Goal: Navigation & Orientation: Find specific page/section

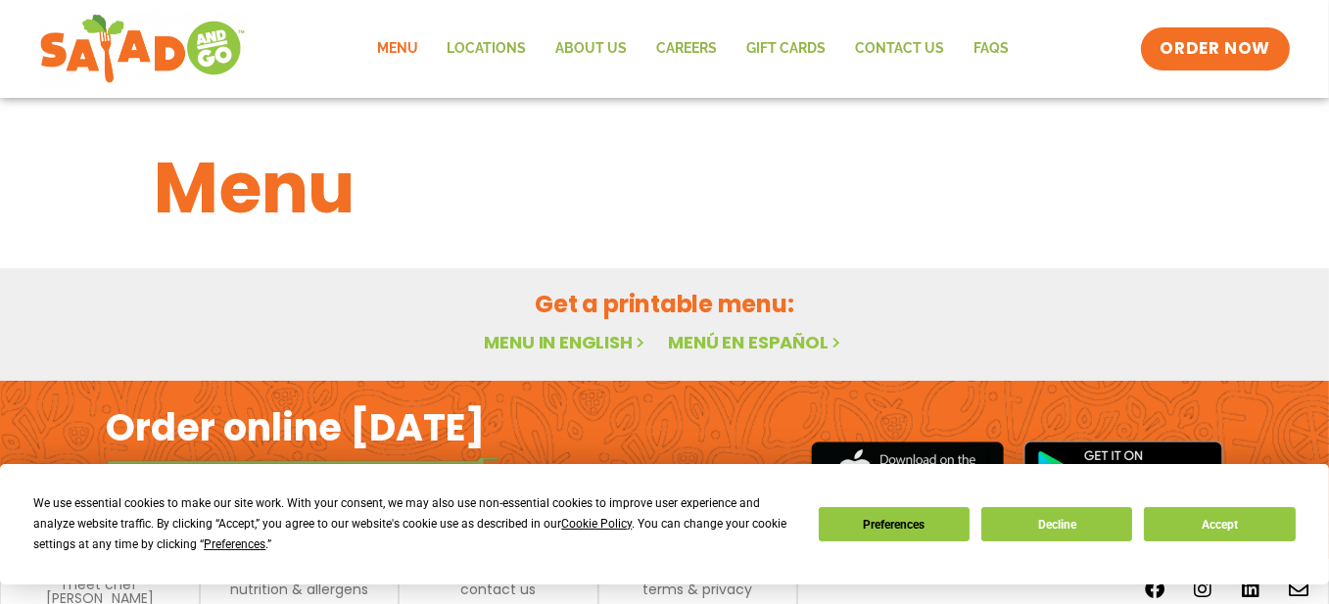
scroll to position [75, 0]
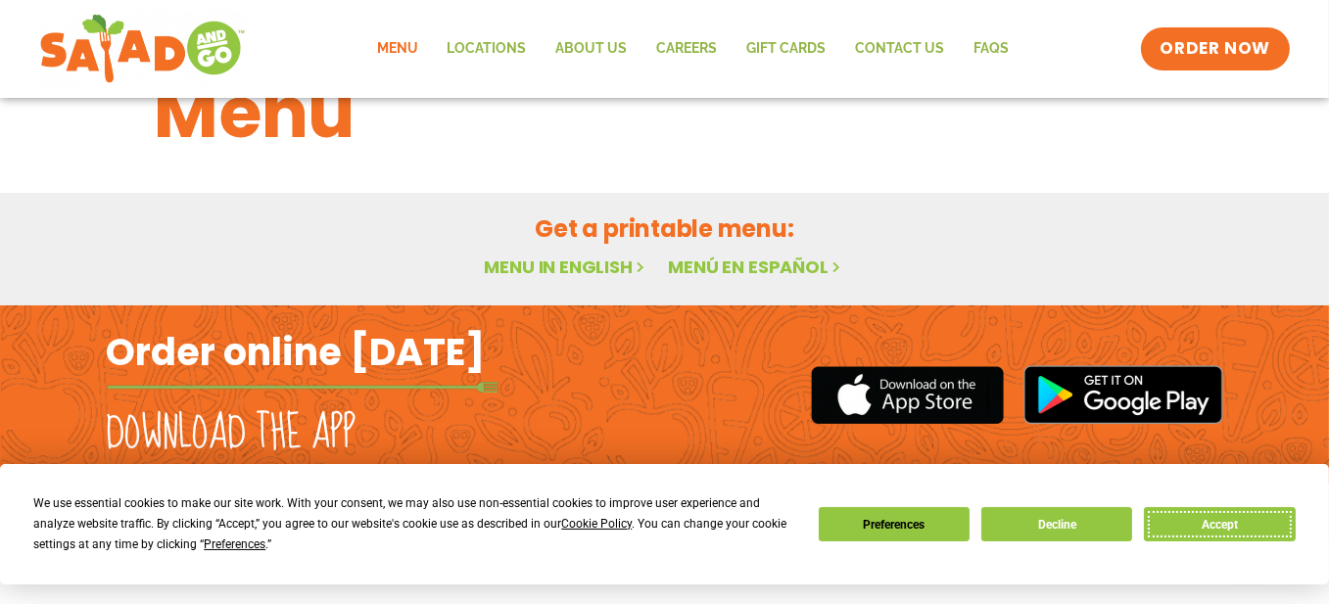
click at [1240, 528] on button "Accept" at bounding box center [1219, 524] width 151 height 34
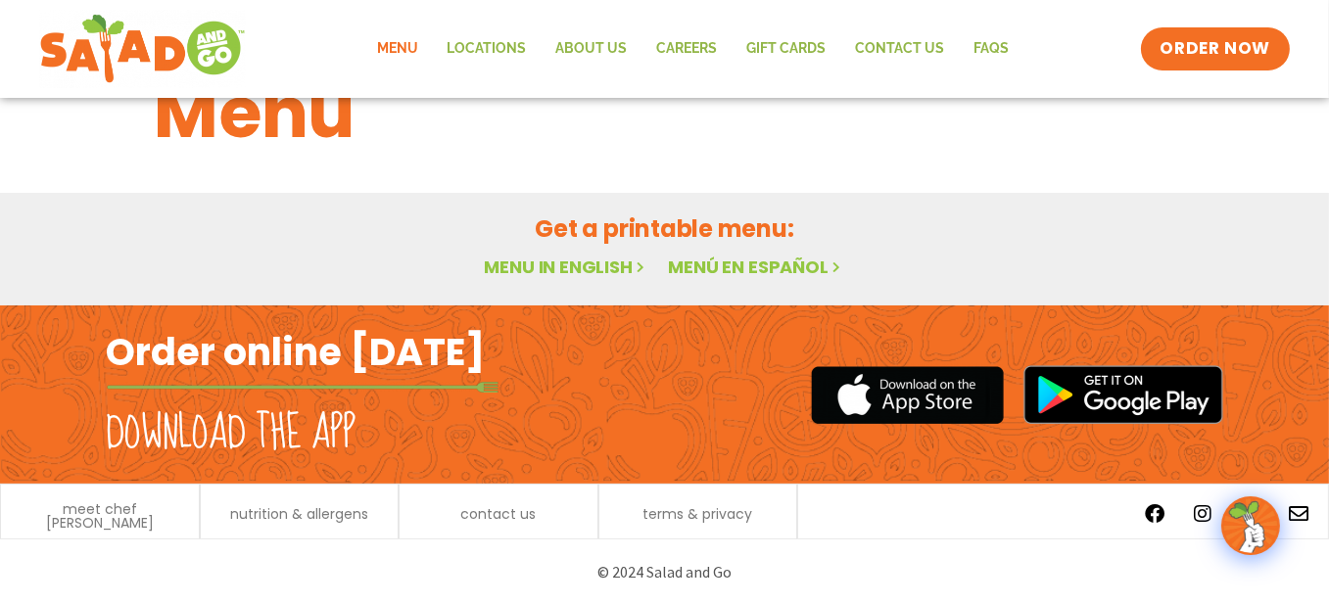
click at [380, 50] on link "Menu" at bounding box center [397, 48] width 71 height 45
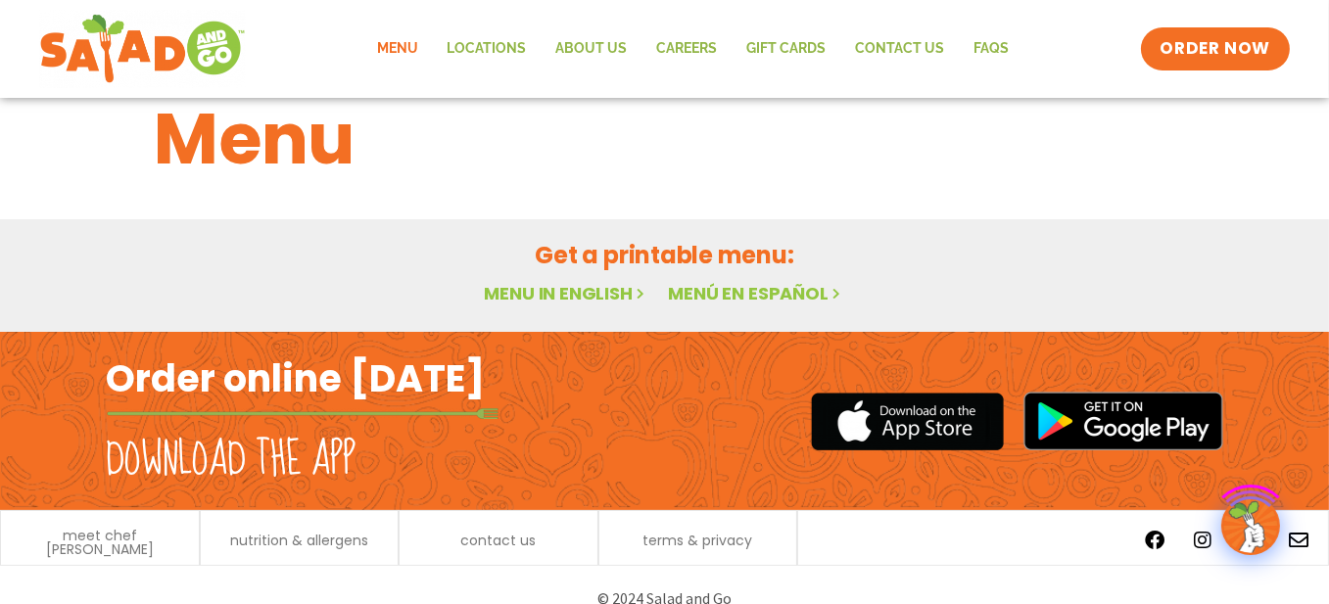
scroll to position [75, 0]
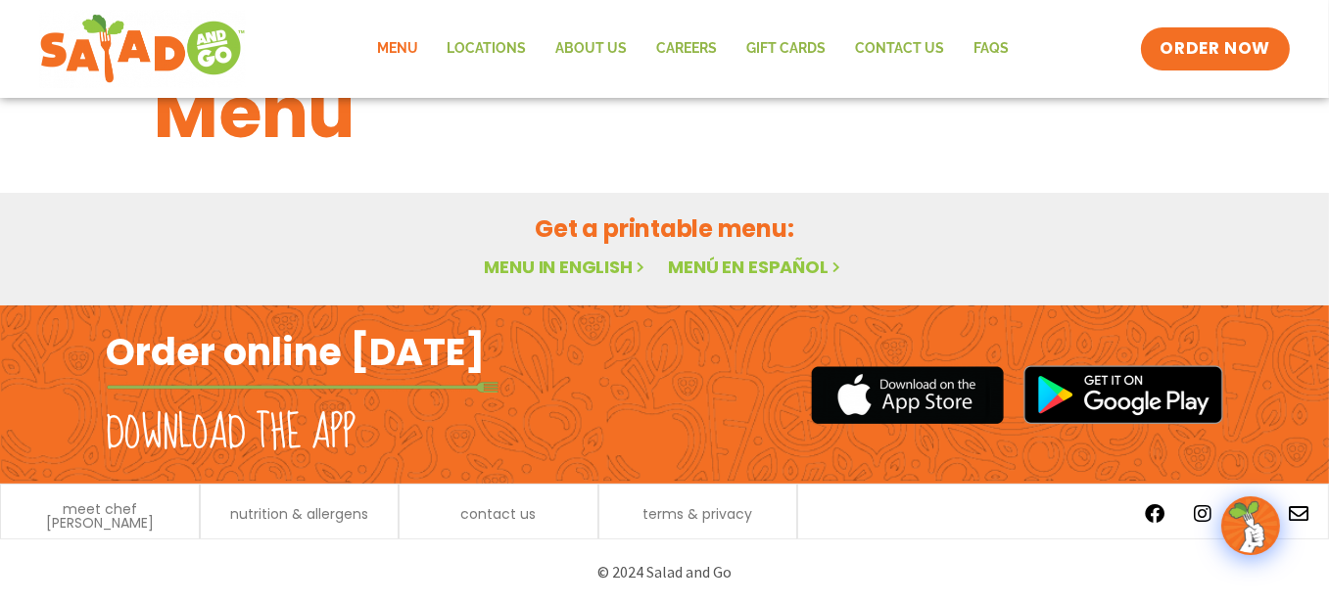
click at [220, 443] on h2 "Download the app" at bounding box center [232, 434] width 250 height 55
click at [583, 268] on link "Menu in English" at bounding box center [566, 267] width 165 height 24
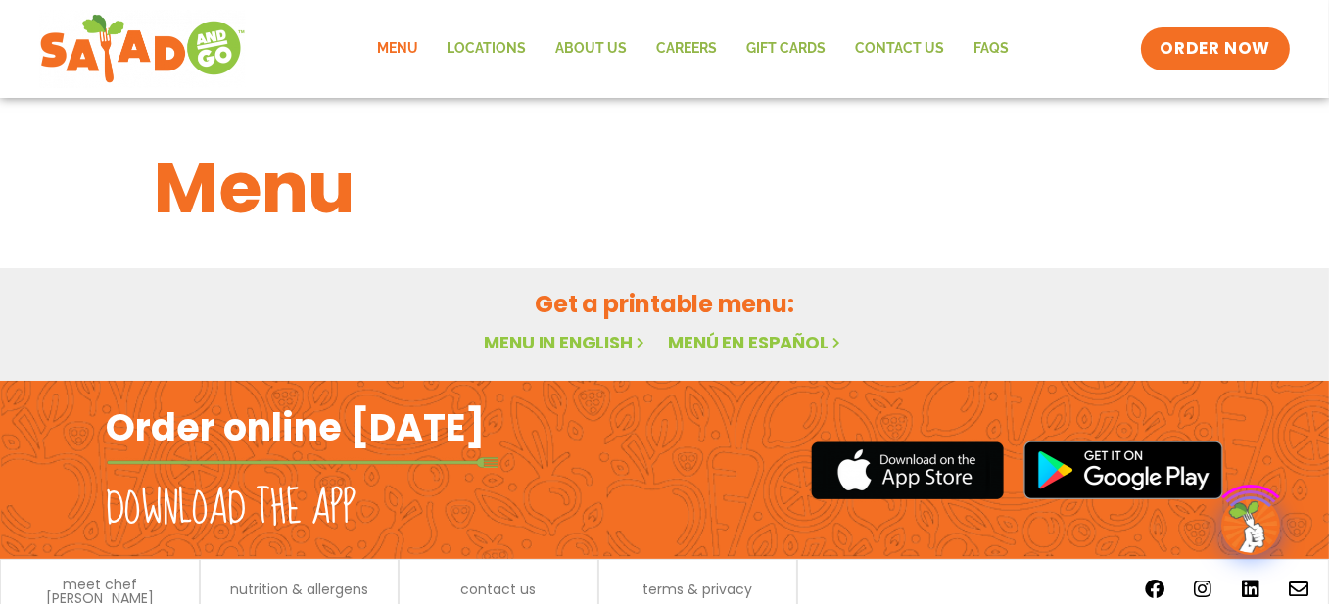
scroll to position [75, 0]
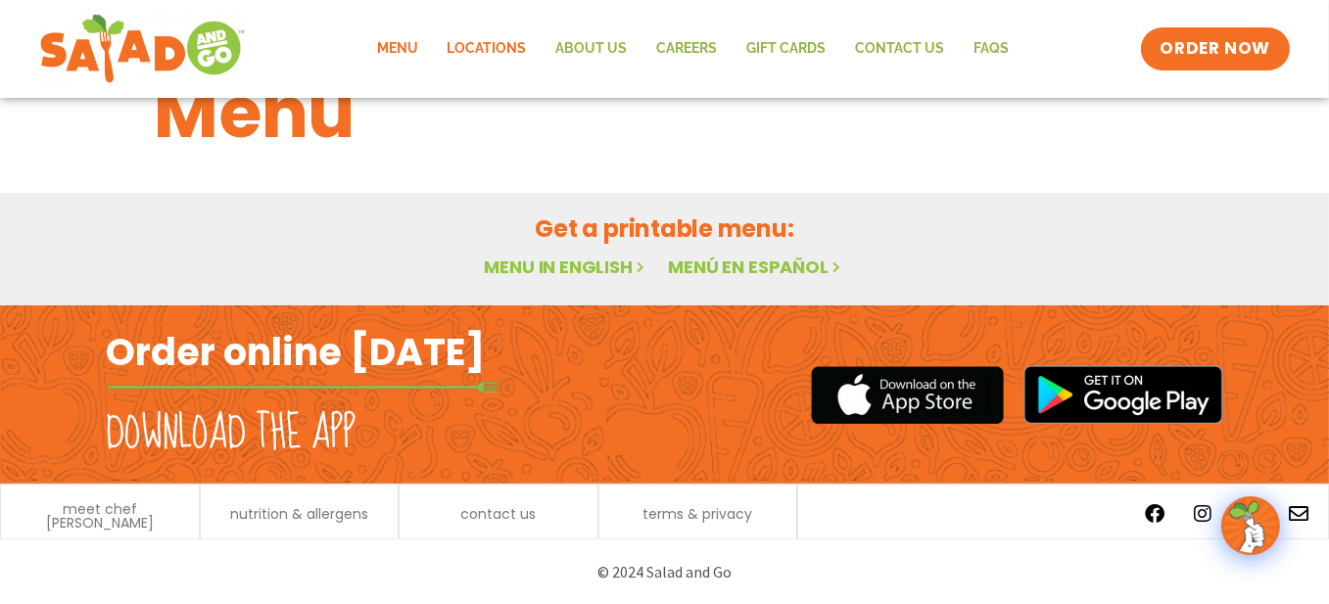
click at [479, 50] on link "Locations" at bounding box center [487, 48] width 109 height 45
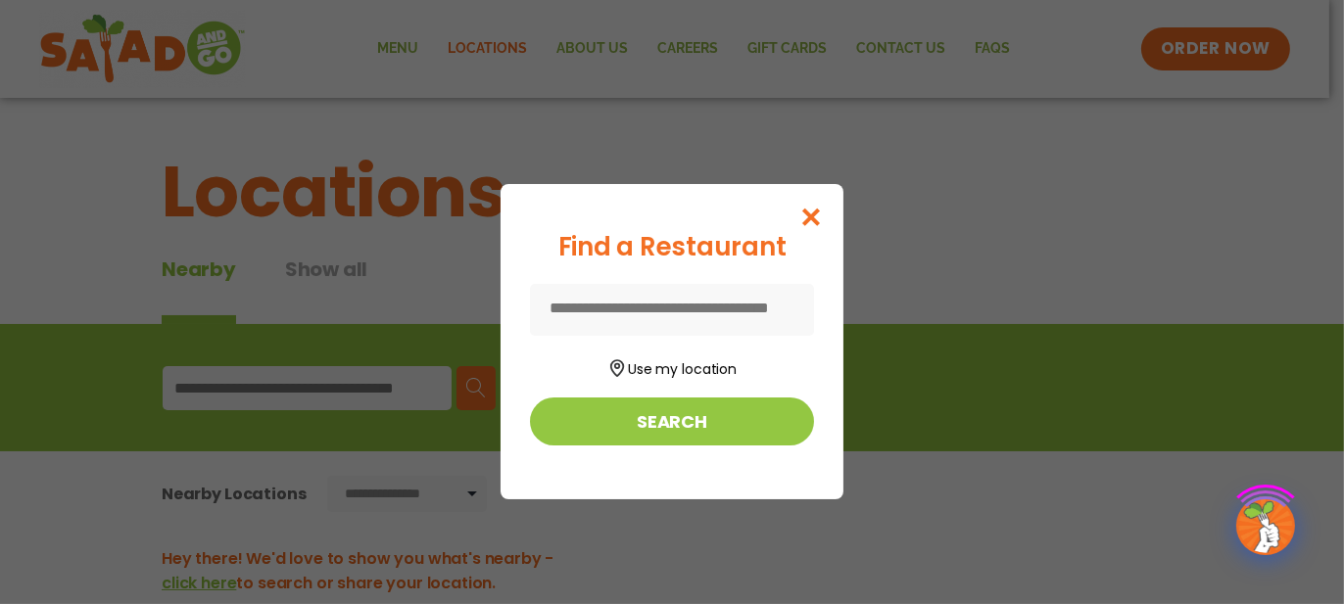
click at [408, 48] on div "Find a Restaurant Use my location Search" at bounding box center [672, 302] width 1344 height 604
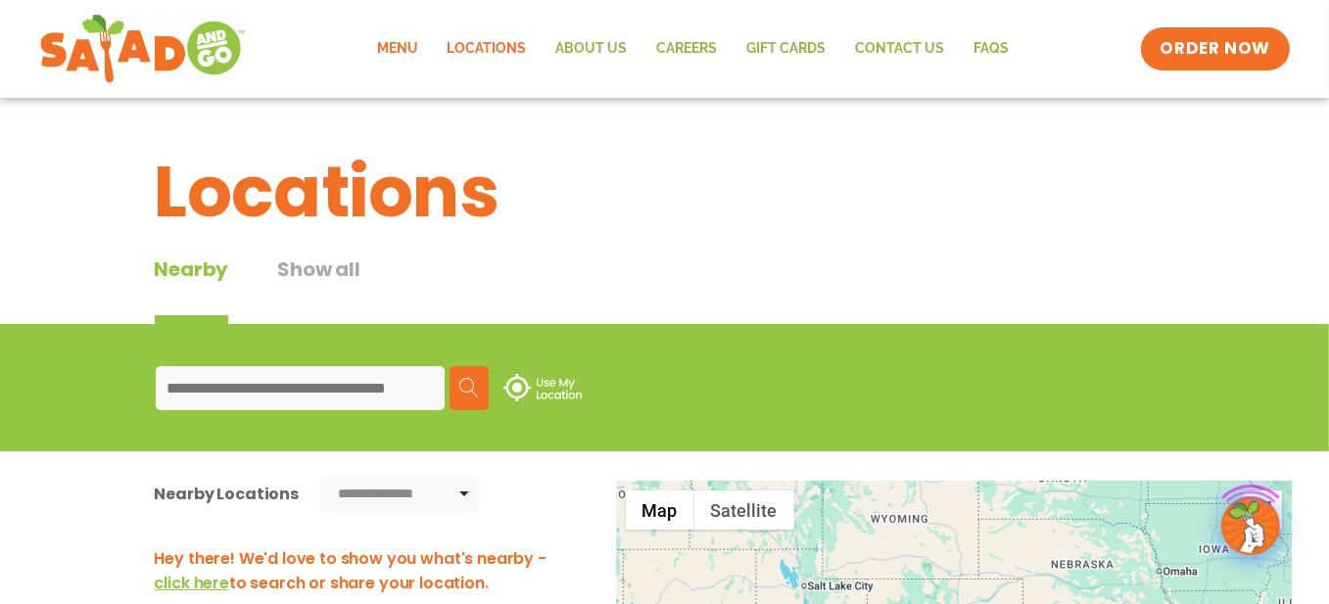
click at [408, 48] on link "Menu" at bounding box center [397, 48] width 71 height 45
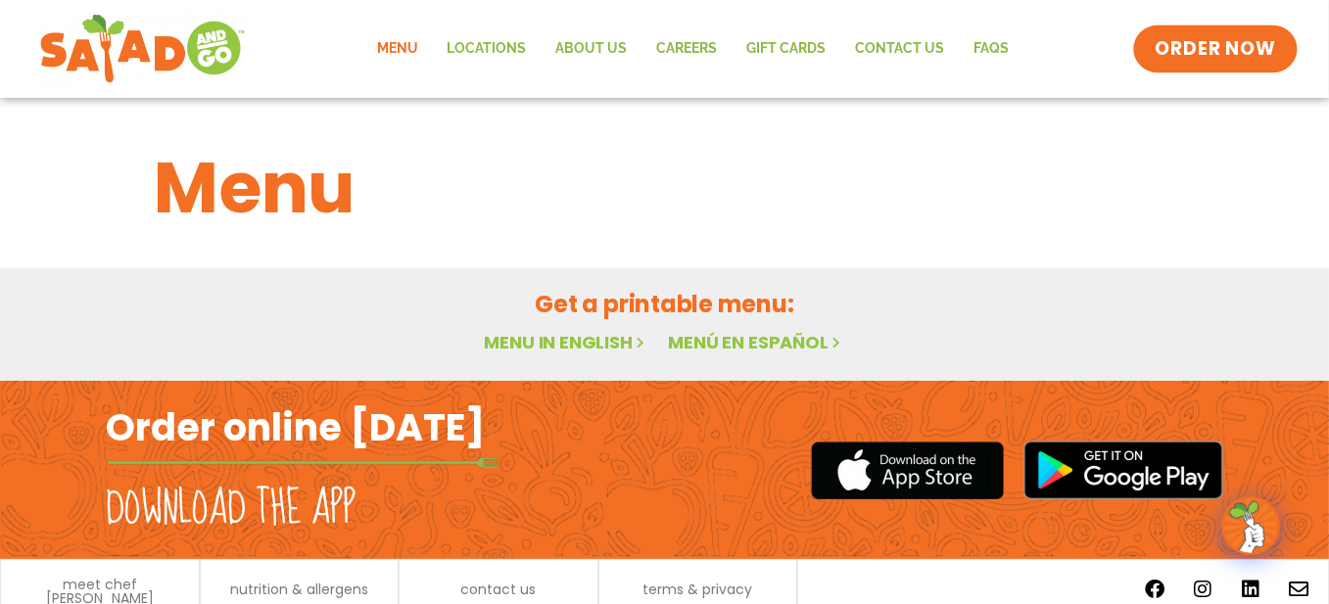
click at [1222, 53] on span "ORDER NOW" at bounding box center [1215, 48] width 121 height 25
